Goal: Check status: Check status

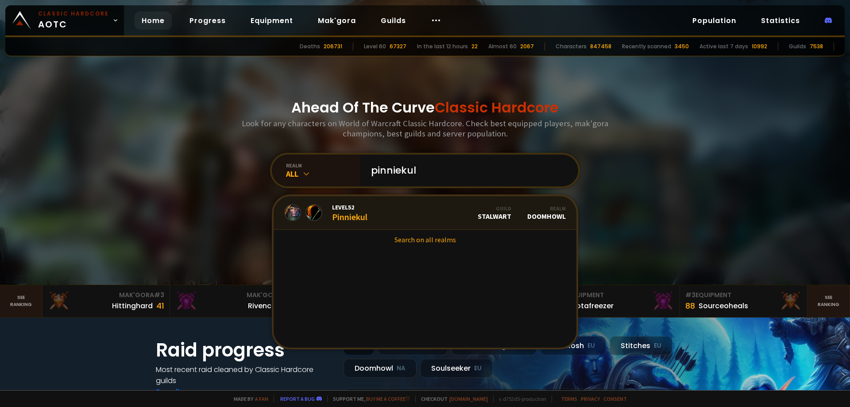
type input "pinniekul"
click at [364, 215] on div "Level 52 Pinniekul" at bounding box center [349, 212] width 35 height 19
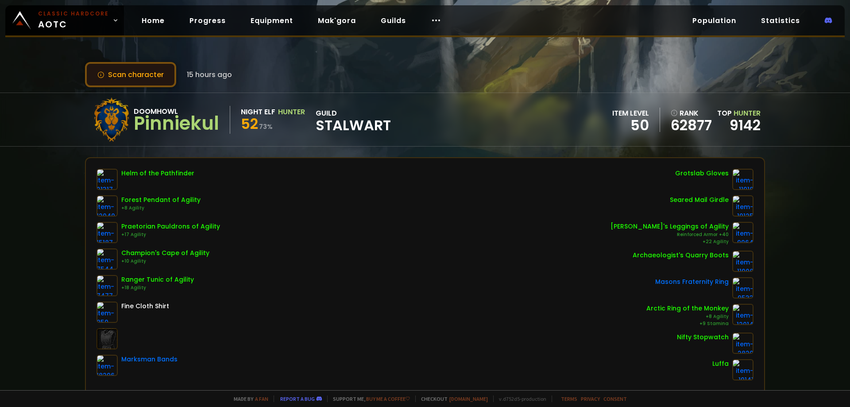
click at [137, 76] on button "Scan character" at bounding box center [130, 74] width 91 height 25
